Goal: Navigation & Orientation: Go to known website

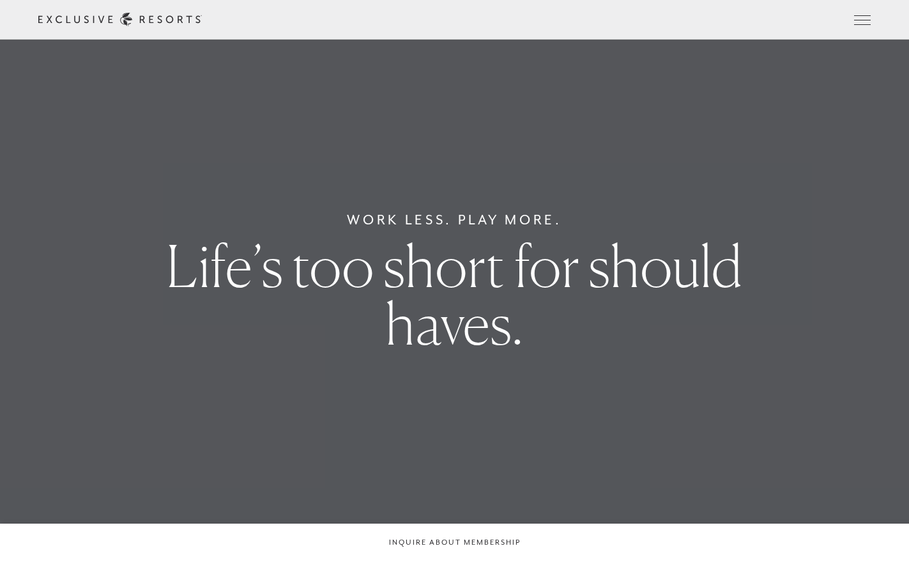
click at [0, 0] on link "Member Login" at bounding box center [0, 0] width 0 height 0
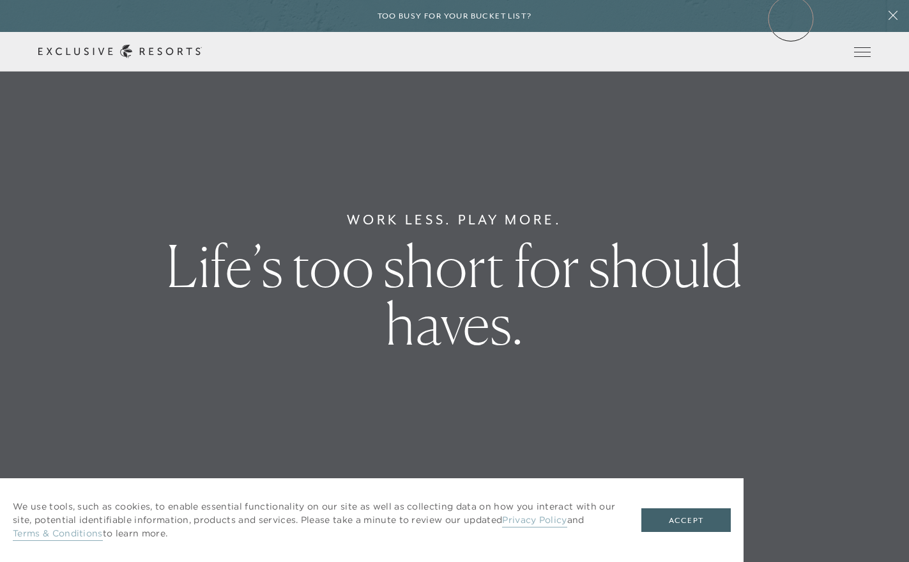
click at [791, 19] on div "Too busy for your bucket list?" at bounding box center [454, 16] width 909 height 32
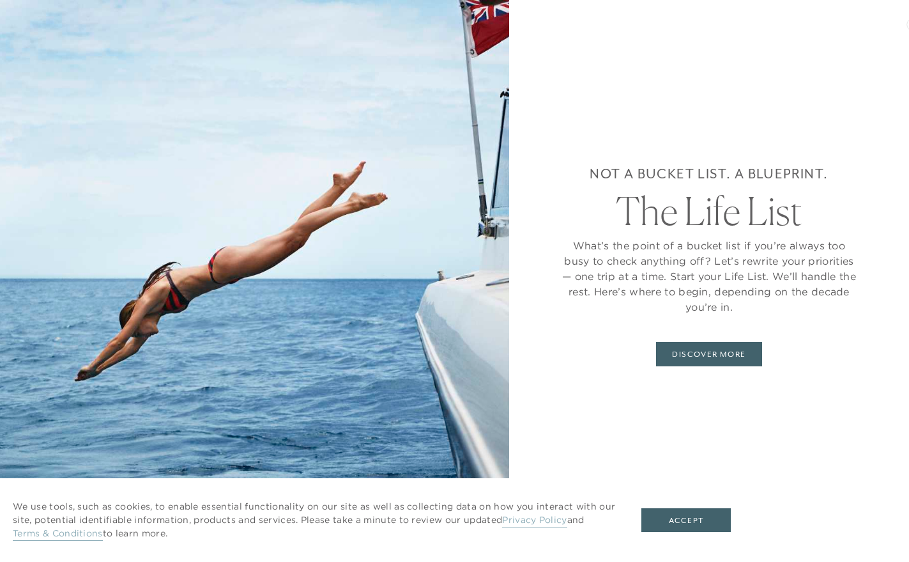
scroll to position [1161, 0]
